Goal: Task Accomplishment & Management: Manage account settings

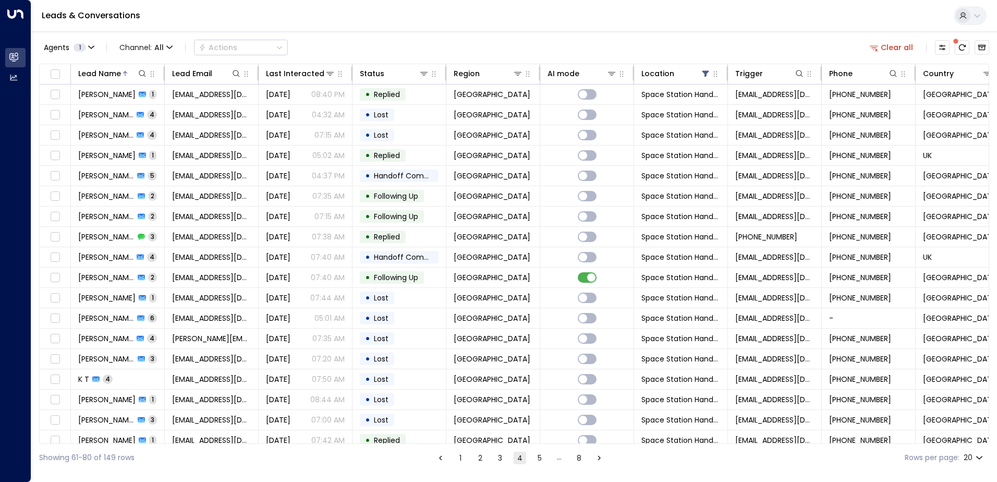
click at [486, 463] on ul "1 2 3 4 5 … 8" at bounding box center [520, 457] width 172 height 13
click at [502, 462] on button "3" at bounding box center [500, 458] width 13 height 13
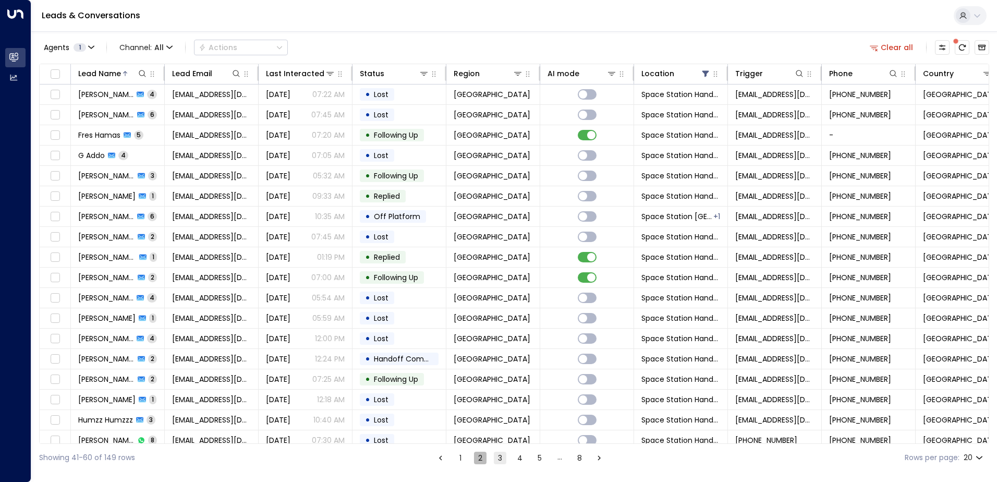
click at [480, 460] on button "2" at bounding box center [480, 458] width 13 height 13
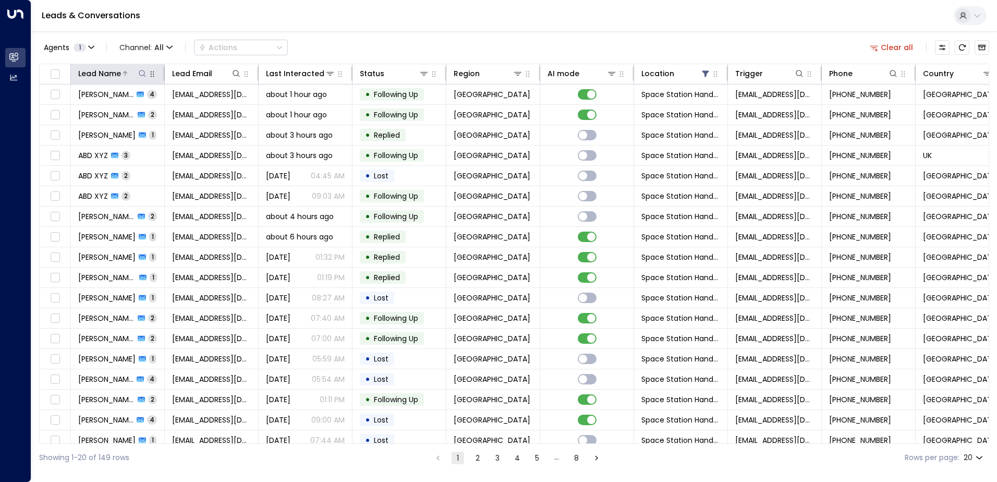
click at [111, 71] on div "Lead Name" at bounding box center [99, 73] width 43 height 13
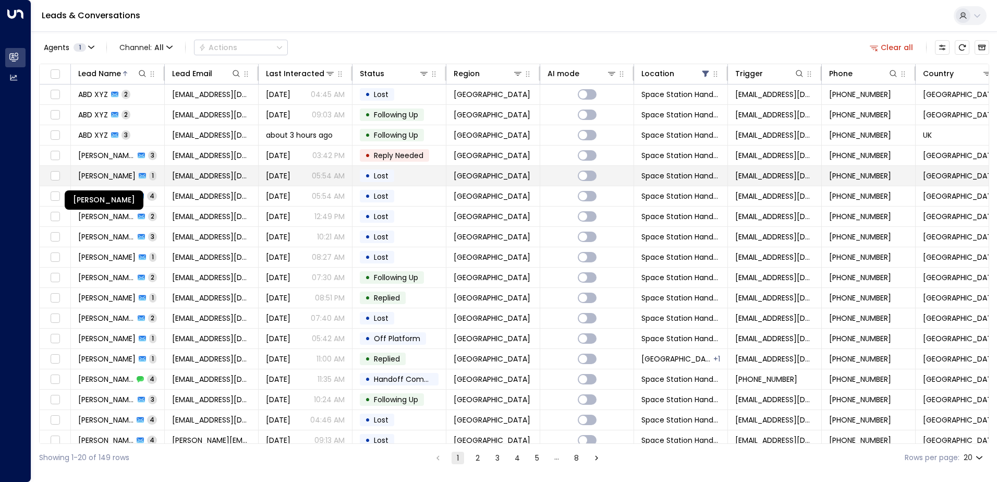
scroll to position [51, 0]
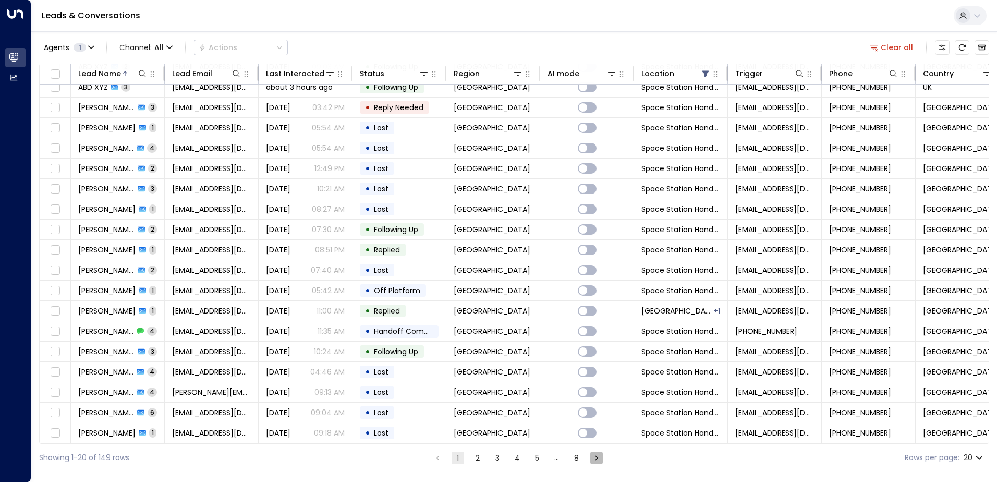
click at [598, 460] on icon "Go to next page" at bounding box center [596, 457] width 9 height 9
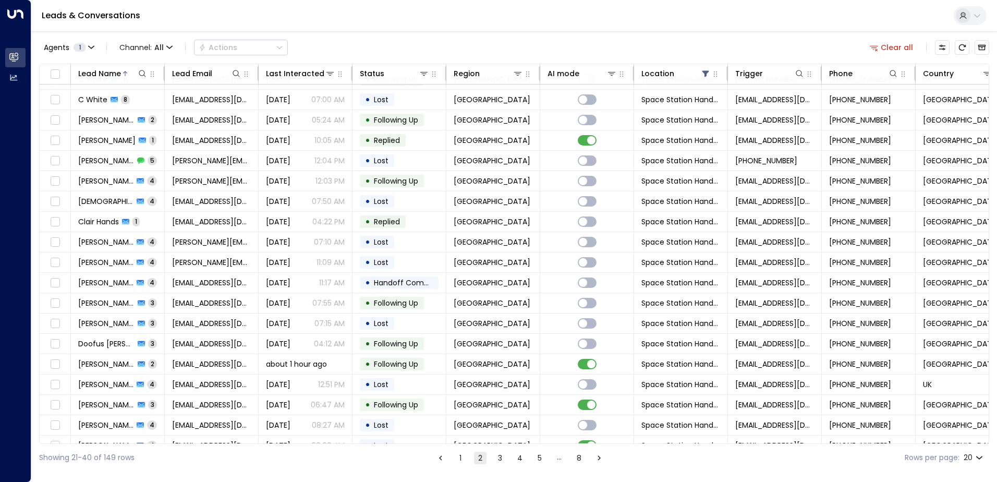
scroll to position [51, 0]
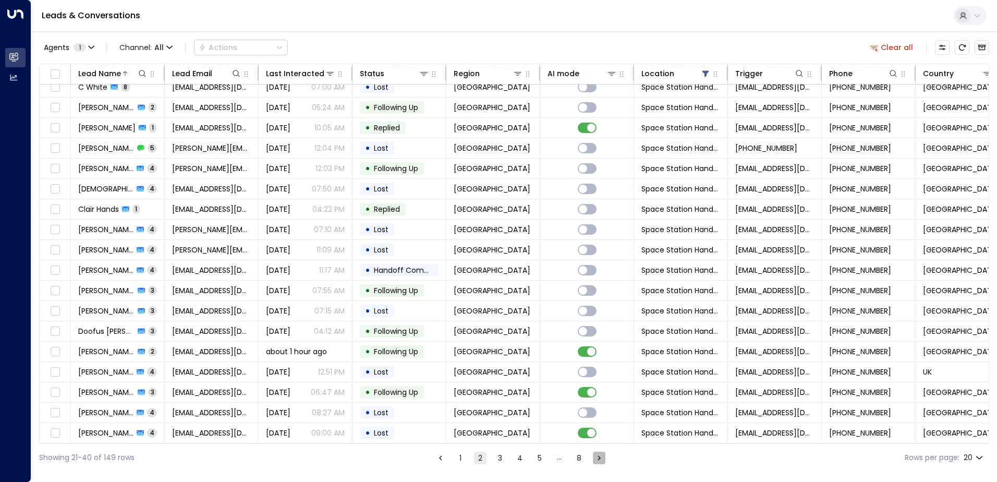
click at [598, 460] on icon "Go to next page" at bounding box center [598, 457] width 9 height 9
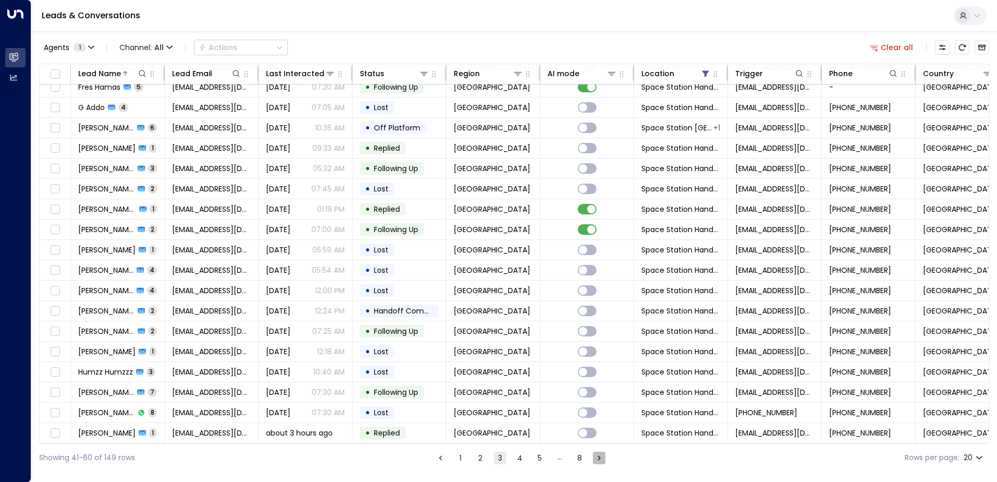
click at [598, 460] on icon "Go to next page" at bounding box center [598, 457] width 9 height 9
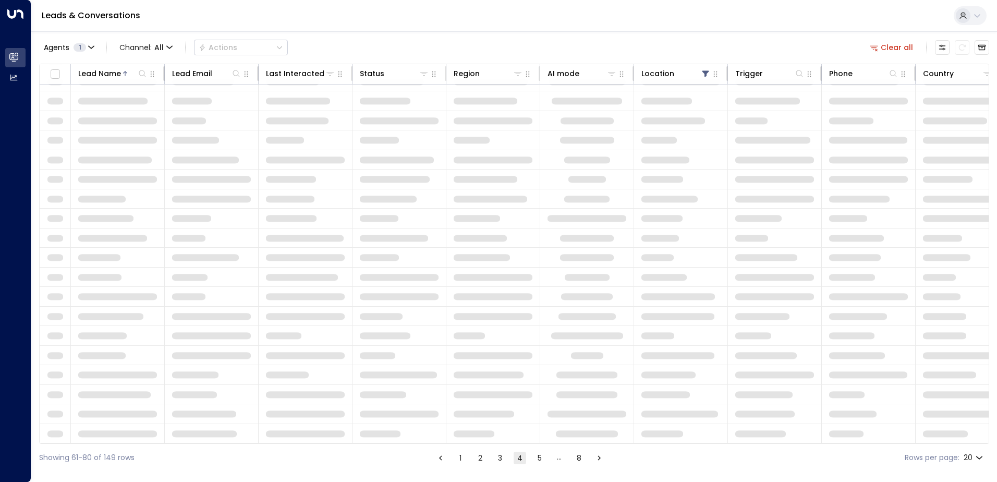
scroll to position [51, 0]
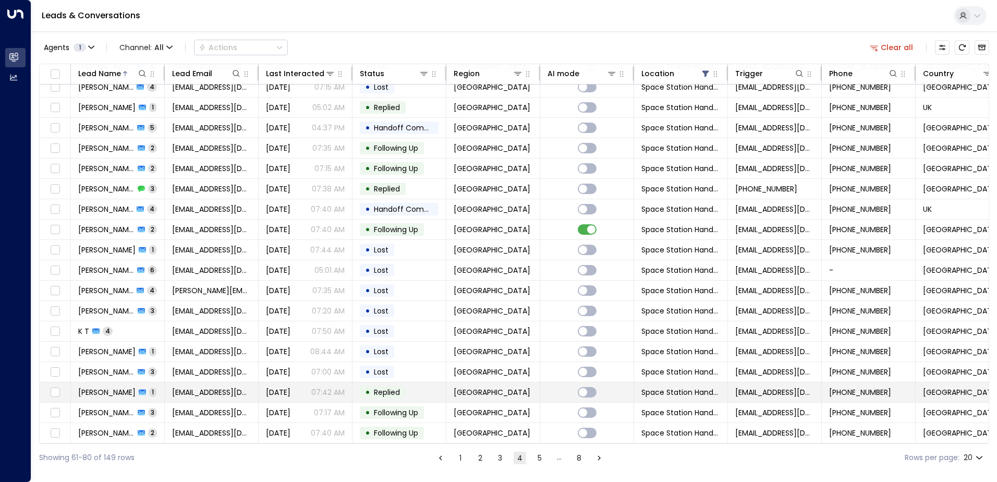
click at [421, 392] on td "• Replied" at bounding box center [400, 392] width 94 height 20
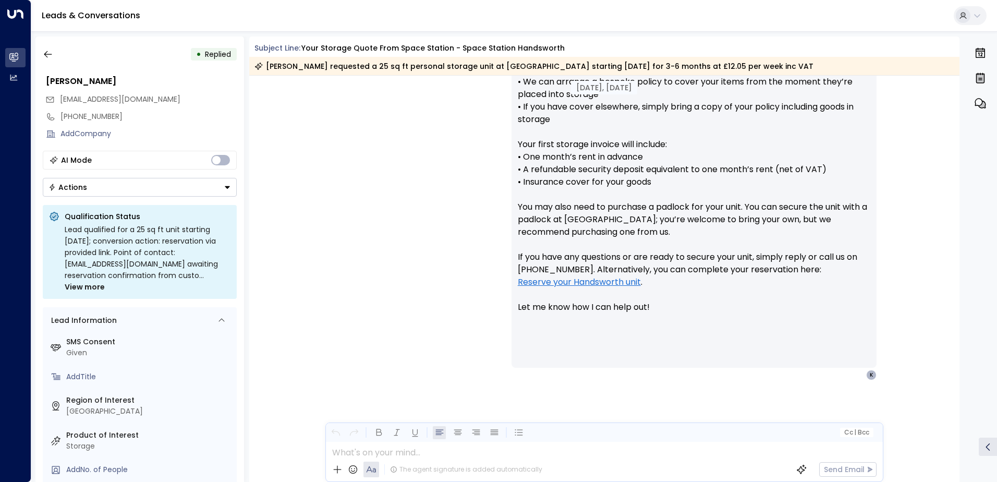
scroll to position [612, 0]
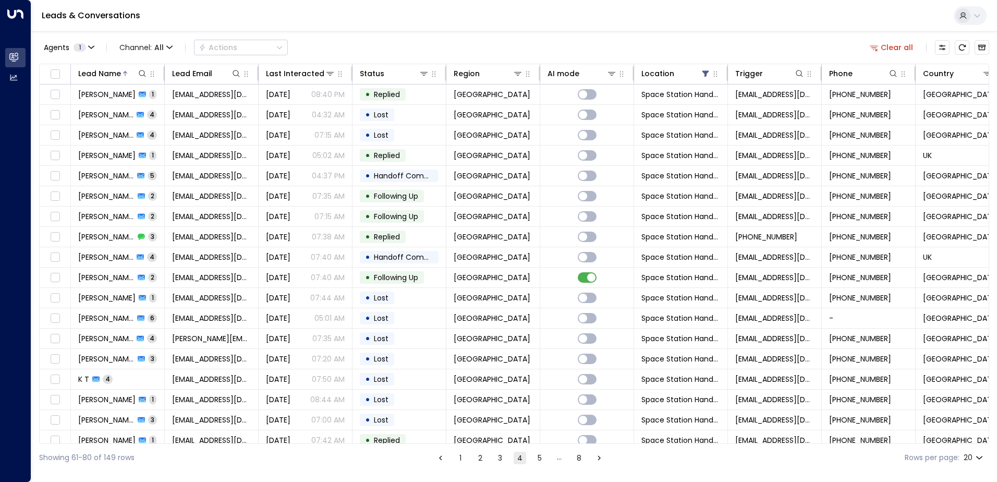
click at [604, 460] on button "Go to next page" at bounding box center [599, 458] width 13 height 13
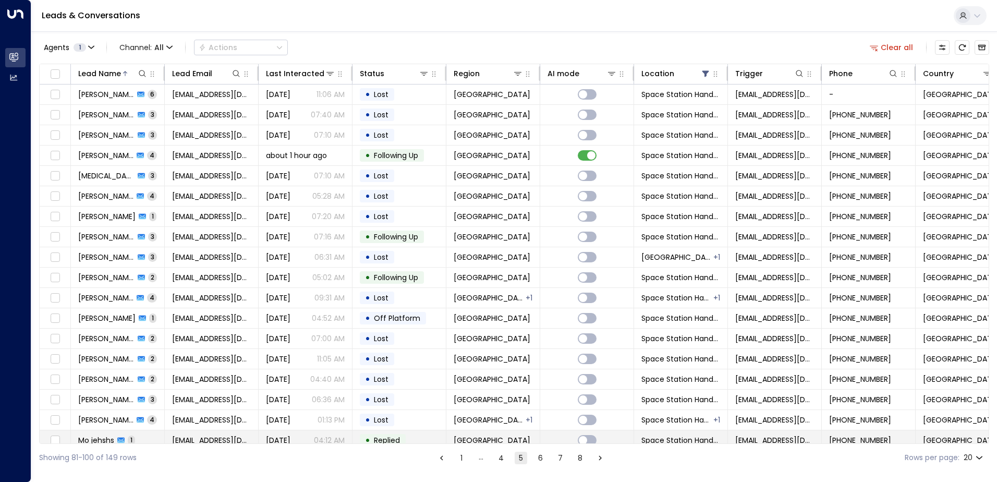
scroll to position [51, 0]
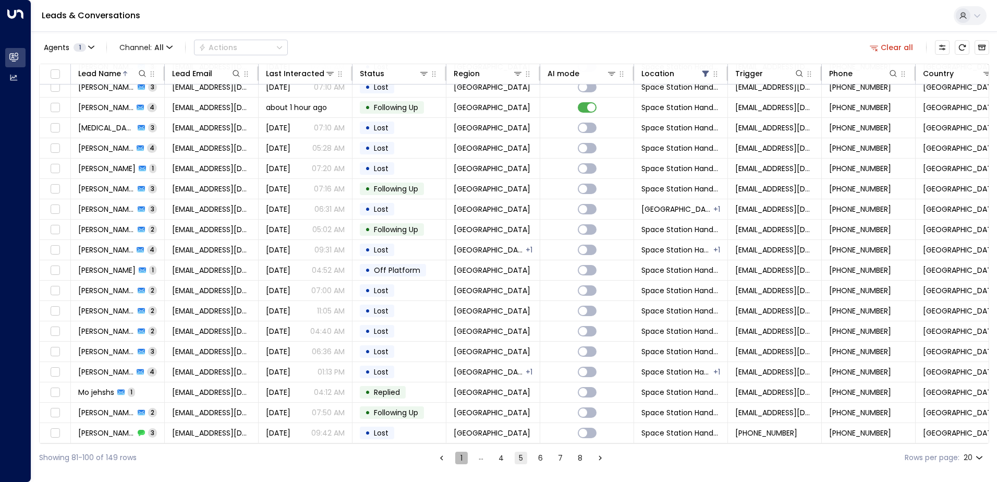
click at [459, 462] on button "1" at bounding box center [461, 458] width 13 height 13
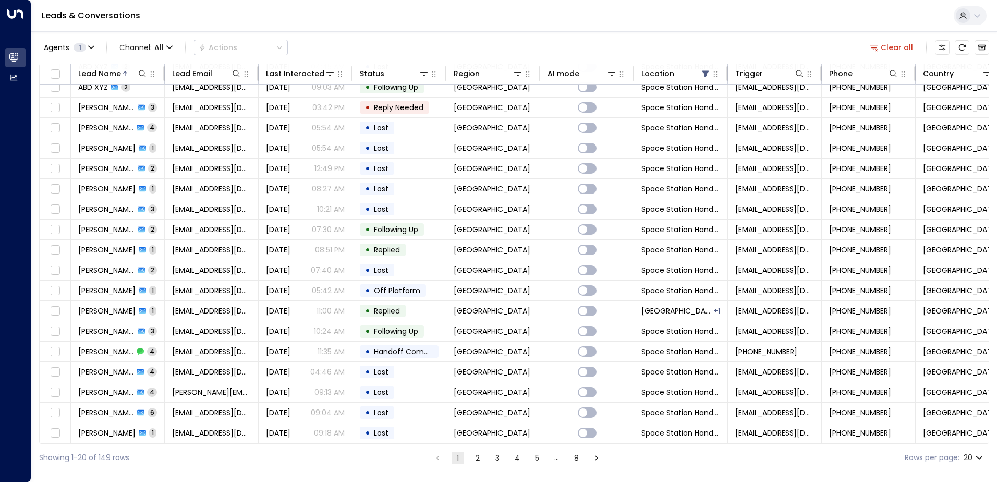
click at [601, 462] on button "Go to next page" at bounding box center [596, 458] width 13 height 13
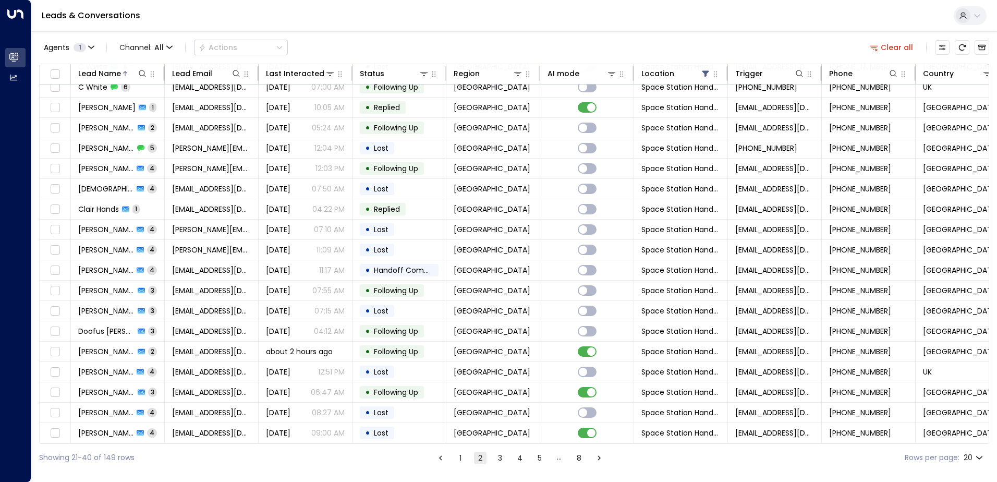
click at [598, 449] on div "Showing 21-40 of 149 rows 1 2 3 4 5 … 8 Rows per page: 20 **" at bounding box center [514, 458] width 950 height 28
click at [597, 455] on icon "Go to next page" at bounding box center [598, 457] width 9 height 9
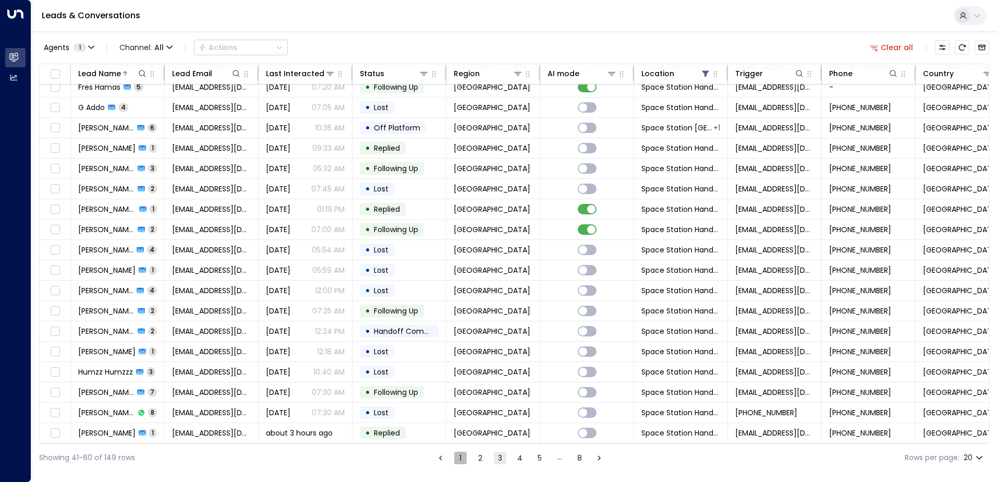
click at [455, 460] on button "1" at bounding box center [460, 458] width 13 height 13
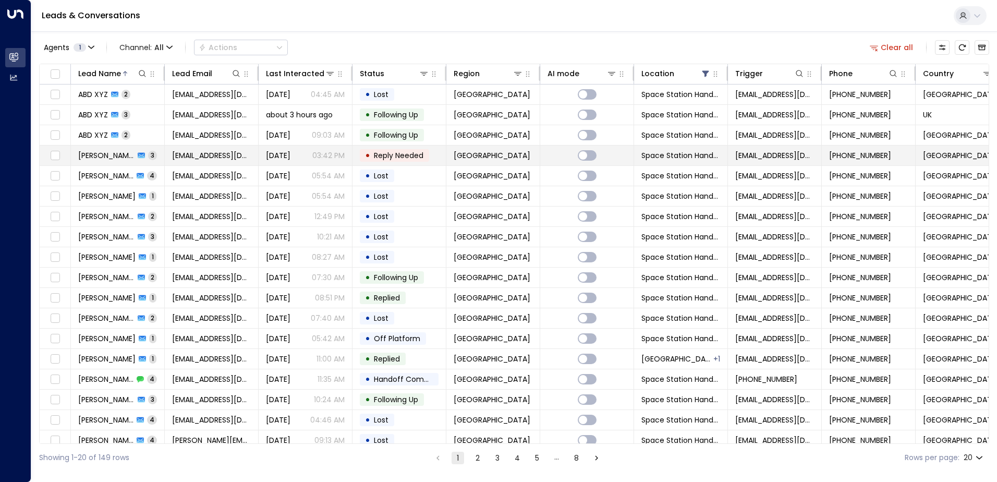
click at [404, 159] on span "Reply Needed" at bounding box center [399, 155] width 50 height 10
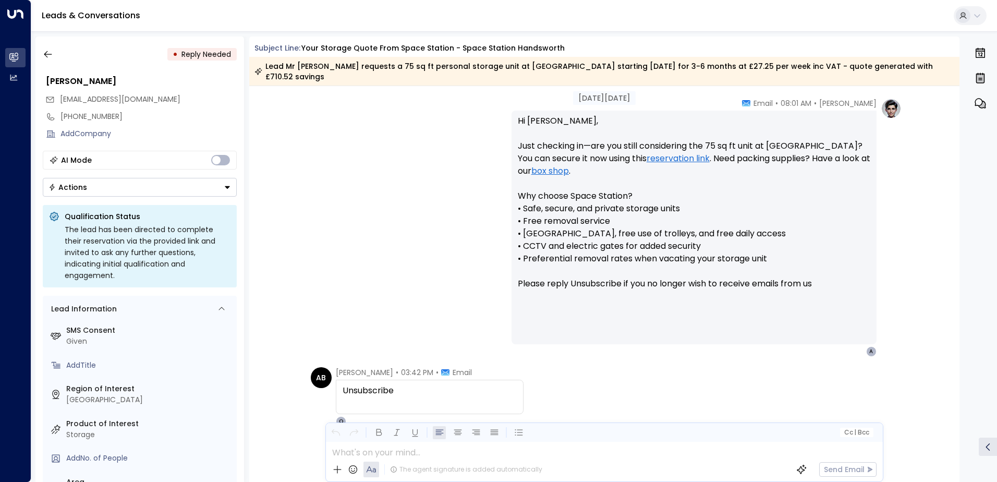
scroll to position [947, 0]
